Goal: Information Seeking & Learning: Learn about a topic

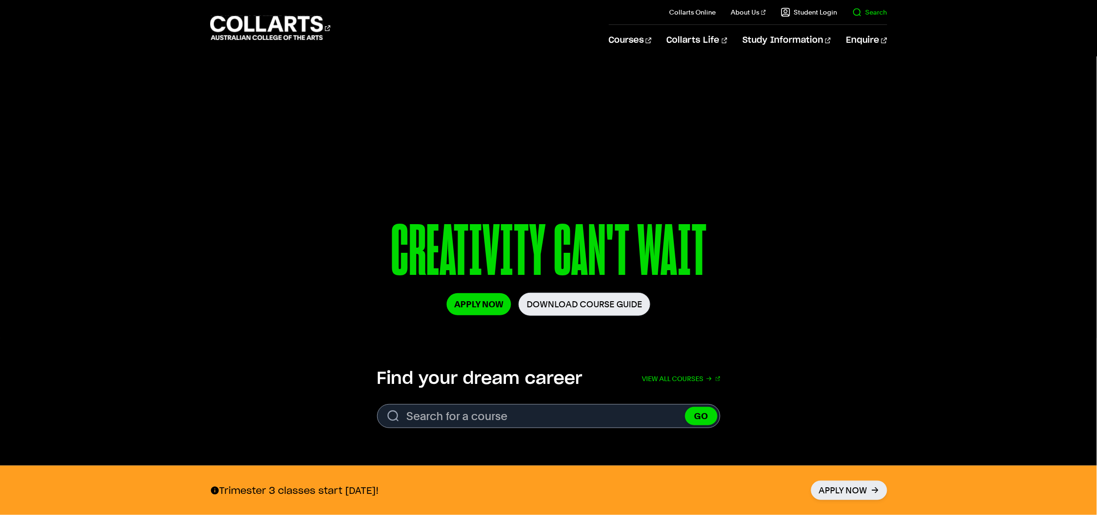
click at [878, 8] on link "Search" at bounding box center [870, 12] width 35 height 9
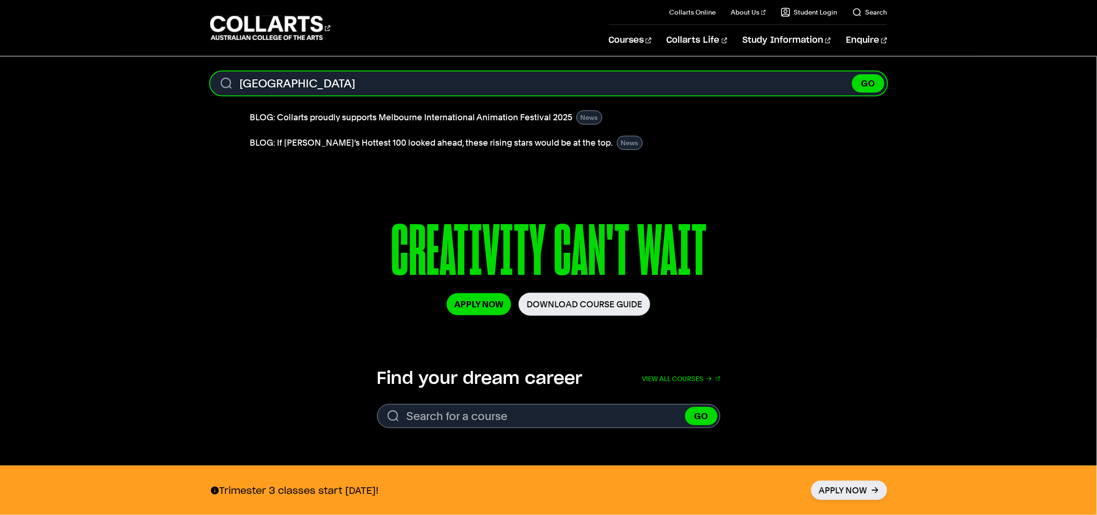
type input "japan"
click at [852, 74] on button "GO" at bounding box center [868, 83] width 32 height 18
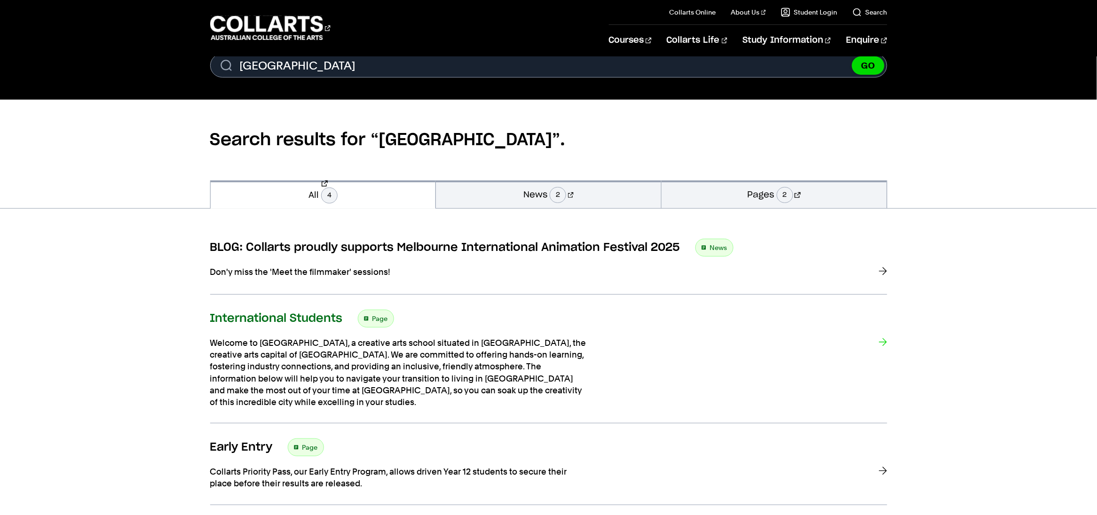
scroll to position [19, 0]
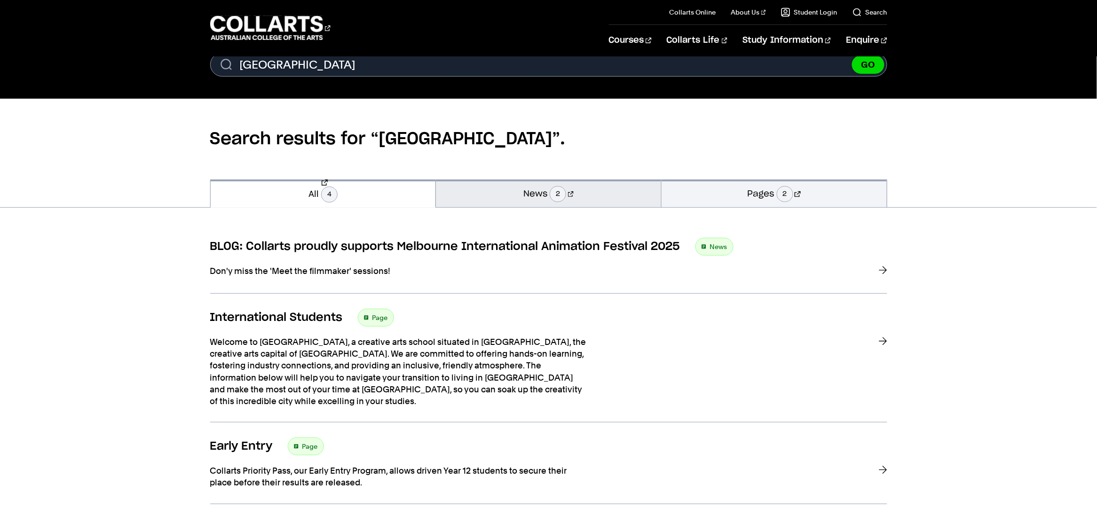
click at [526, 199] on link "News 2" at bounding box center [548, 194] width 225 height 28
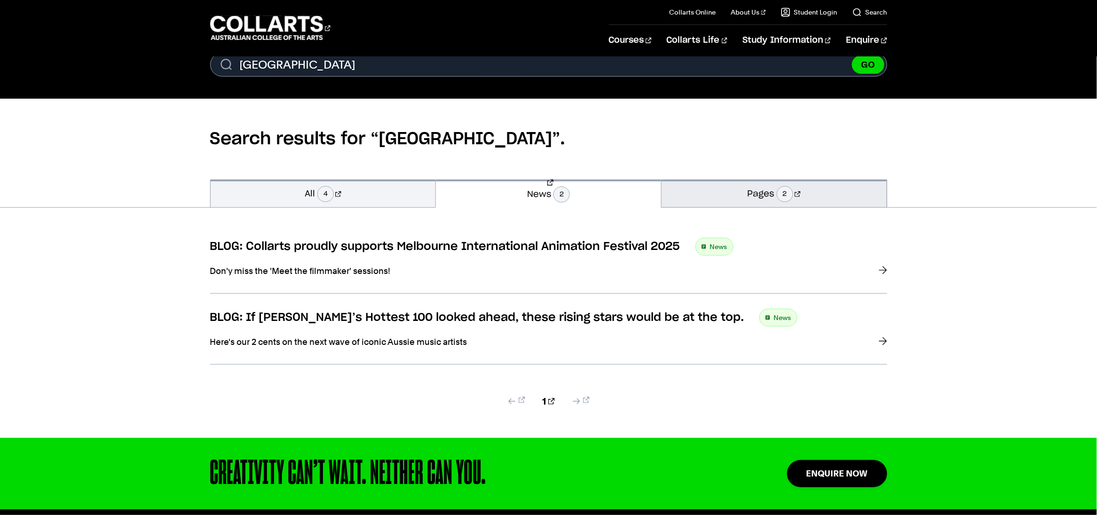
click at [716, 184] on link "Pages 2" at bounding box center [774, 194] width 225 height 28
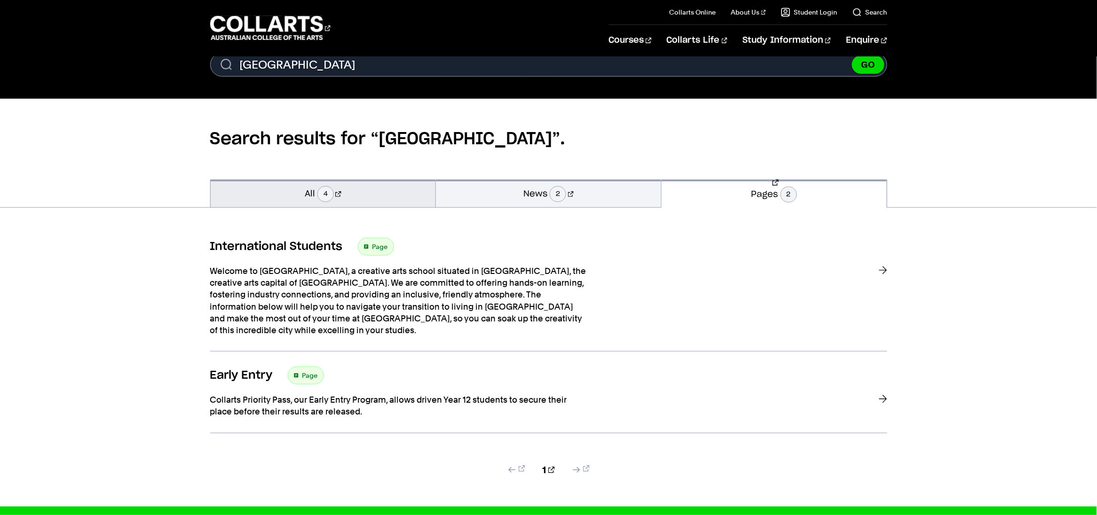
click at [388, 199] on link "All 4" at bounding box center [323, 194] width 225 height 28
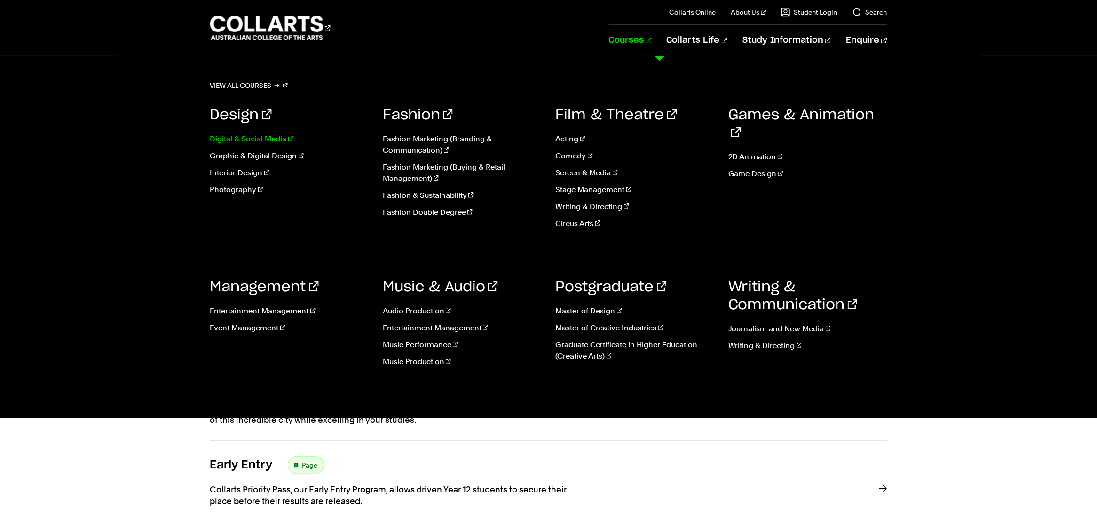
click at [288, 135] on link "Digital & Social Media" at bounding box center [289, 139] width 159 height 11
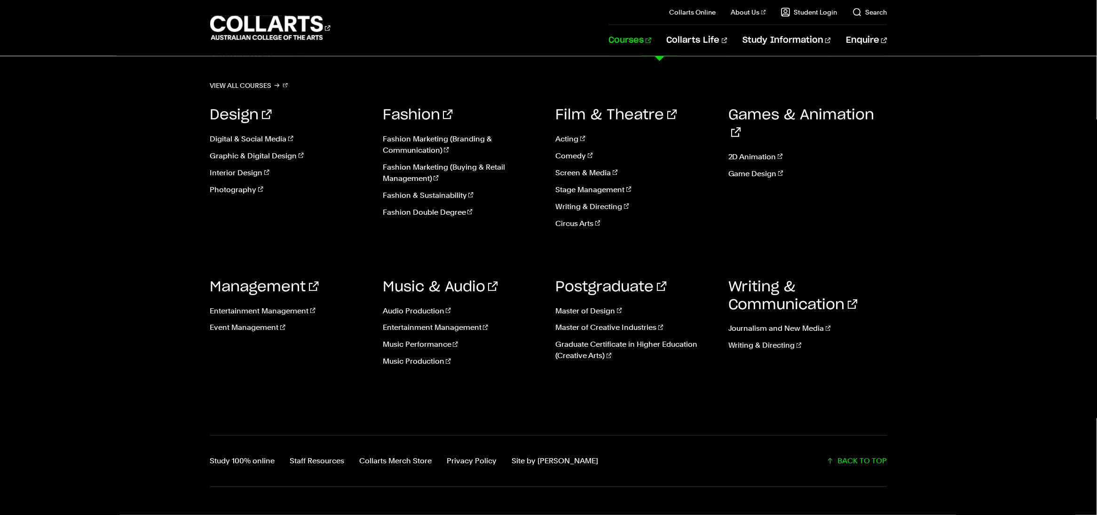
scroll to position [520, 0]
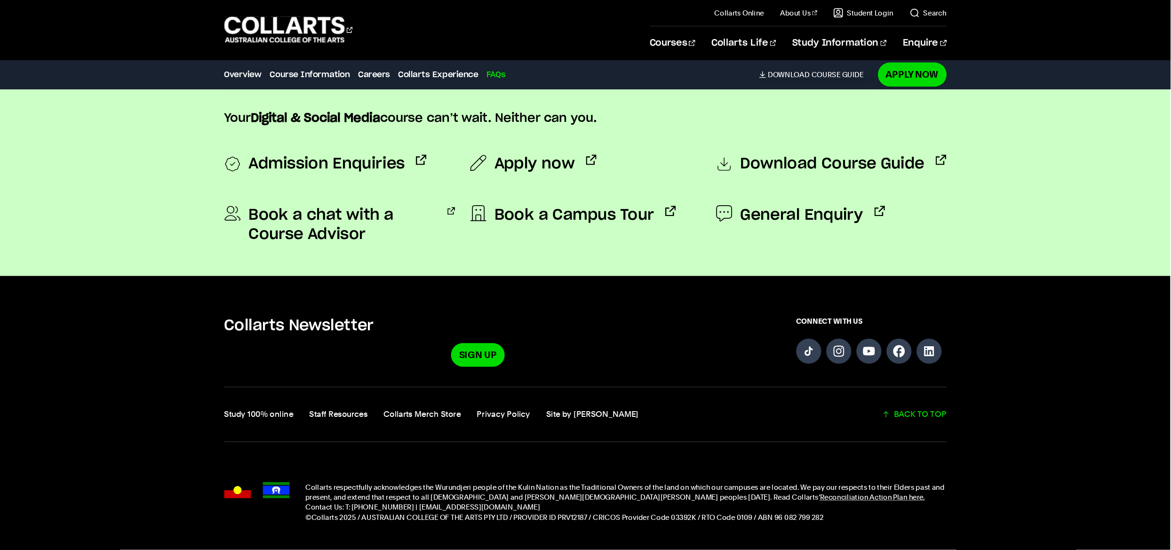
scroll to position [3466, 0]
